Goal: Navigation & Orientation: Find specific page/section

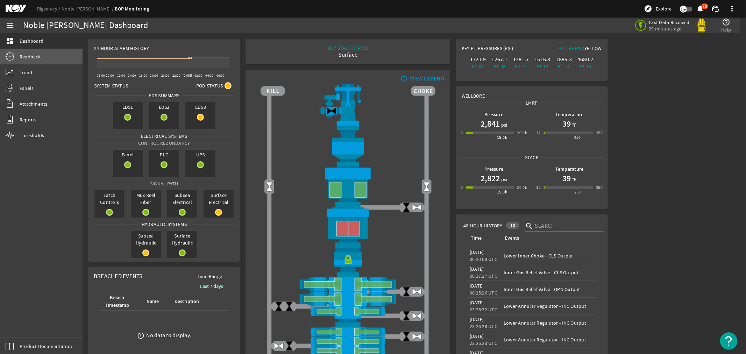
click at [26, 53] on span "Readback" at bounding box center [30, 56] width 21 height 7
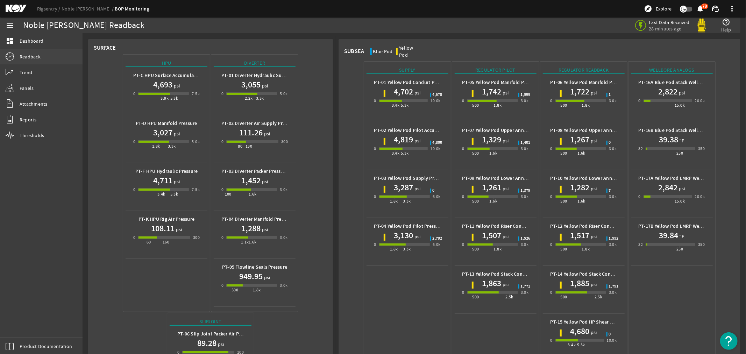
click at [31, 54] on span "Readback" at bounding box center [30, 56] width 21 height 7
click at [25, 37] on span "Dashboard" at bounding box center [32, 40] width 24 height 7
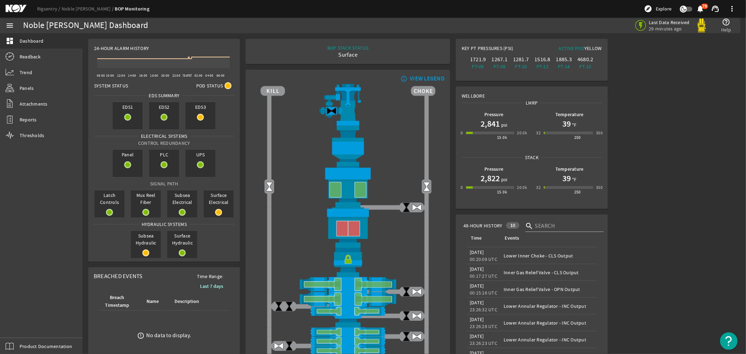
click at [12, 6] on mat-icon at bounding box center [21, 9] width 31 height 8
